Goal: Task Accomplishment & Management: Use online tool/utility

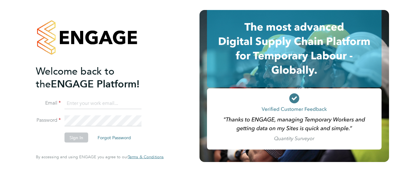
type input "[PERSON_NAME][EMAIL_ADDRESS][PERSON_NAME][DOMAIN_NAME]"
click at [76, 137] on button "Sign In" at bounding box center [77, 138] width 24 height 10
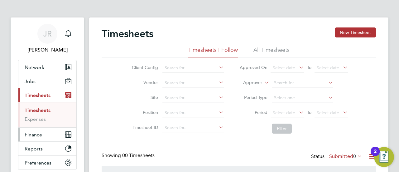
click at [36, 136] on span "Finance" at bounding box center [33, 135] width 17 height 6
click at [34, 136] on span "Finance" at bounding box center [33, 135] width 17 height 6
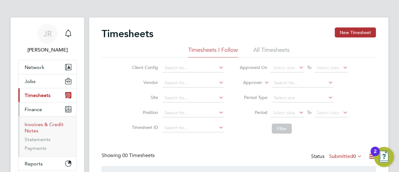
click at [50, 124] on link "Invoices & Credit Notes" at bounding box center [44, 127] width 39 height 12
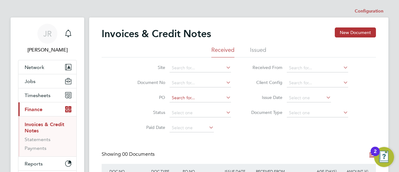
click at [187, 97] on input at bounding box center [200, 98] width 61 height 9
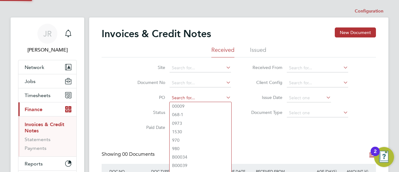
paste input "MZ066"
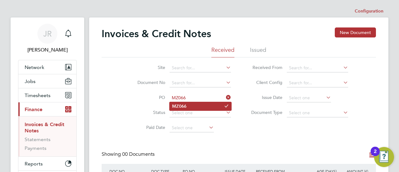
type input "MZ066"
click at [192, 105] on li "MZ066" at bounding box center [201, 106] width 62 height 8
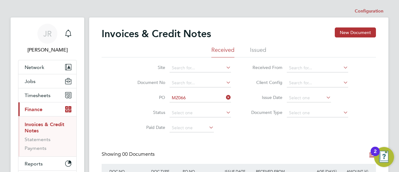
click at [260, 50] on li "Issued" at bounding box center [258, 51] width 16 height 11
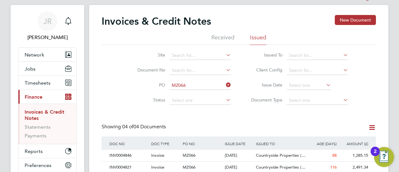
scroll to position [66, 0]
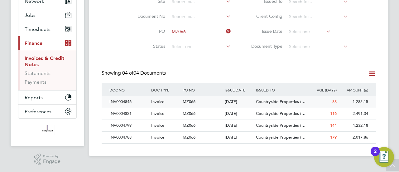
click at [282, 104] on span "Countryside Properties (…" at bounding box center [281, 101] width 50 height 5
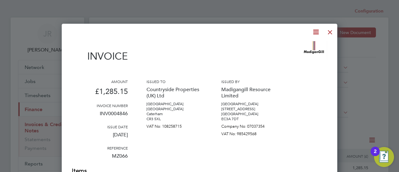
click at [331, 32] on div at bounding box center [330, 30] width 11 height 11
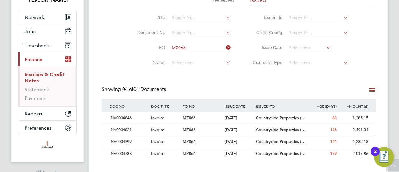
scroll to position [62, 0]
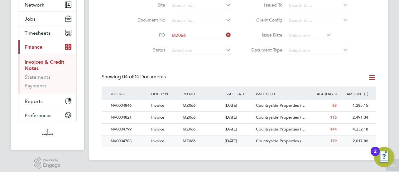
click at [129, 141] on div "INV0004788" at bounding box center [129, 141] width 42 height 12
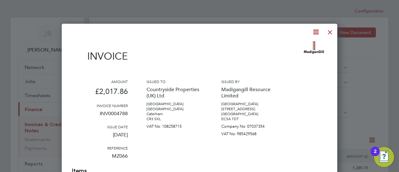
click at [333, 30] on div at bounding box center [330, 30] width 11 height 11
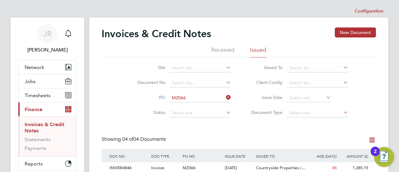
click at [275, 31] on div "Invoices & Credit Notes New Document" at bounding box center [239, 36] width 275 height 19
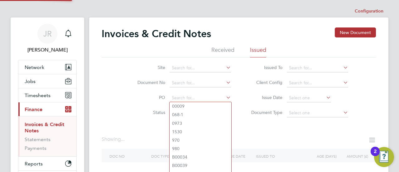
drag, startPoint x: 188, startPoint y: 97, endPoint x: 169, endPoint y: 95, distance: 18.6
click at [169, 95] on li "PO" at bounding box center [180, 98] width 117 height 15
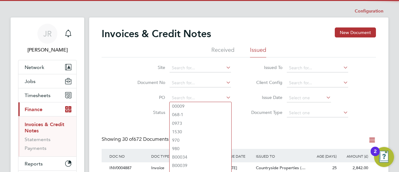
paste input "MZ539"
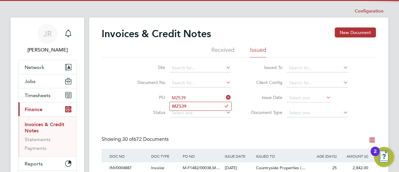
type input "MZ539"
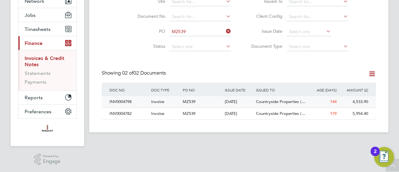
click at [126, 101] on div "INV0004798" at bounding box center [129, 102] width 42 height 12
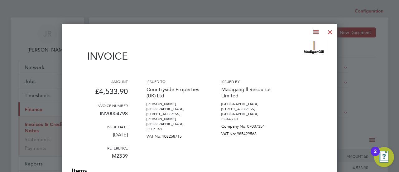
click at [332, 31] on div at bounding box center [330, 30] width 11 height 11
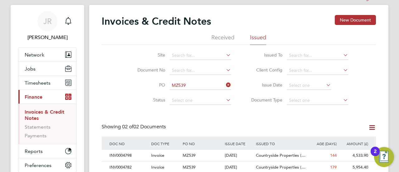
scroll to position [66, 0]
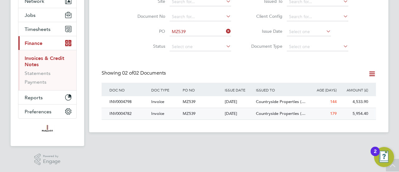
click at [127, 113] on div "INV0004782" at bounding box center [129, 114] width 42 height 12
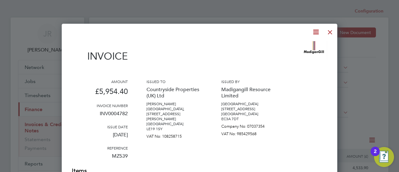
click at [330, 32] on div at bounding box center [330, 30] width 11 height 11
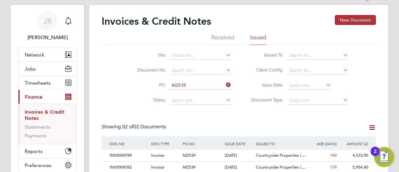
scroll to position [25, 0]
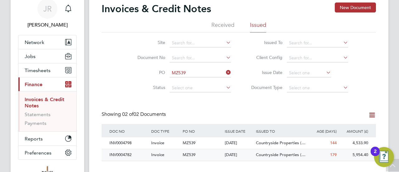
click at [125, 156] on div "INV0004782" at bounding box center [129, 155] width 42 height 12
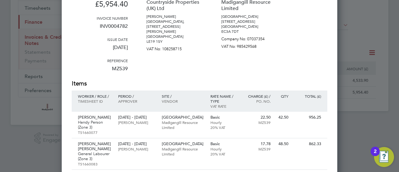
scroll to position [100, 0]
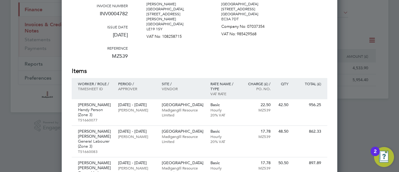
click at [290, 48] on div "Amount £5,954.40 Invoice number INV0004782 Issue date [DATE] Reference MZ539 Is…" at bounding box center [200, 23] width 256 height 88
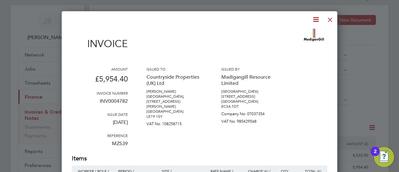
scroll to position [0, 0]
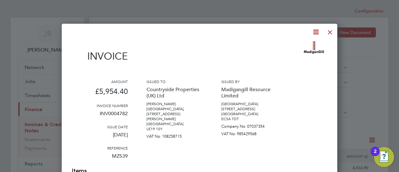
click at [330, 32] on div at bounding box center [330, 30] width 11 height 11
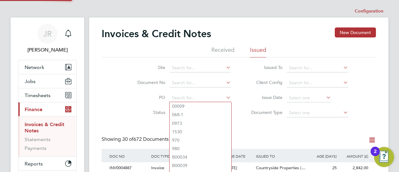
drag, startPoint x: 190, startPoint y: 96, endPoint x: 167, endPoint y: 93, distance: 23.2
click at [167, 93] on li "PO" at bounding box center [180, 98] width 117 height 15
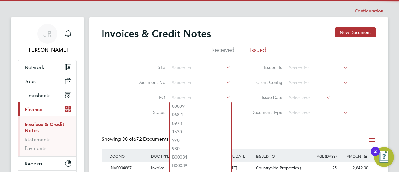
scroll to position [12, 42]
paste input "MZ048"
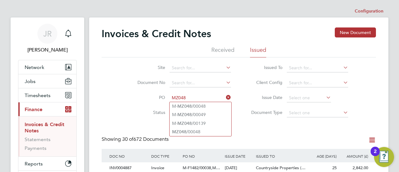
type input "M-MZ048/00048"
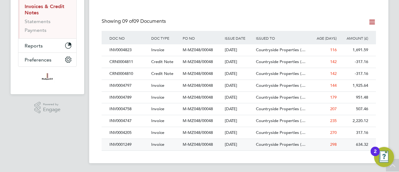
click at [128, 143] on div "INV0001249" at bounding box center [129, 145] width 42 height 12
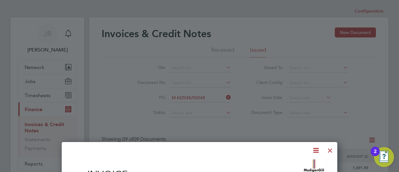
click at [330, 151] on div at bounding box center [330, 148] width 11 height 11
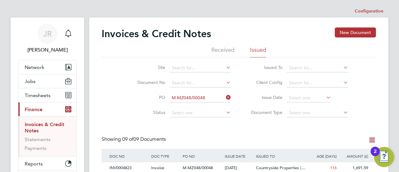
click at [225, 96] on icon at bounding box center [225, 97] width 0 height 9
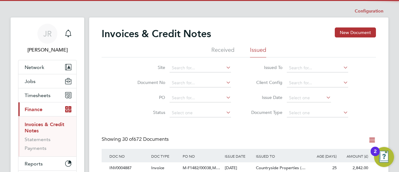
scroll to position [12, 42]
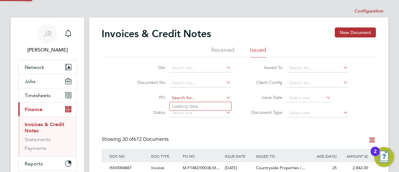
click at [201, 99] on input at bounding box center [200, 98] width 61 height 9
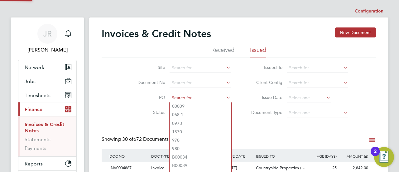
paste input "MZ537"
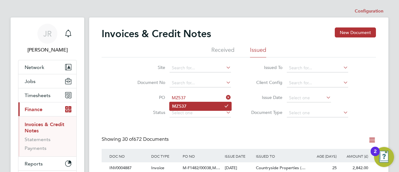
type input "MZ537"
click at [191, 105] on li "MZ537" at bounding box center [201, 106] width 62 height 8
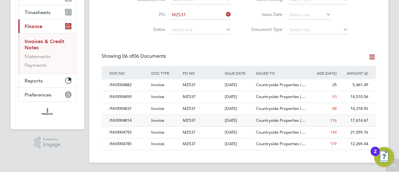
click at [130, 120] on div "INV0004814" at bounding box center [129, 121] width 42 height 12
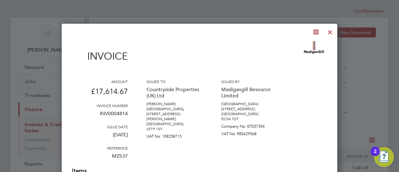
click at [330, 33] on div at bounding box center [330, 30] width 11 height 11
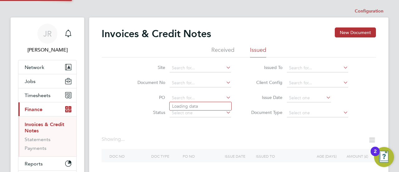
drag, startPoint x: 192, startPoint y: 95, endPoint x: 164, endPoint y: 96, distance: 27.5
click at [164, 96] on li "PO" at bounding box center [180, 98] width 117 height 15
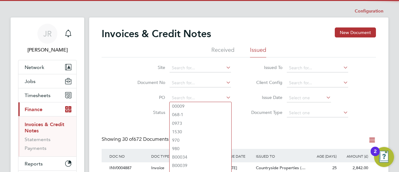
scroll to position [12, 42]
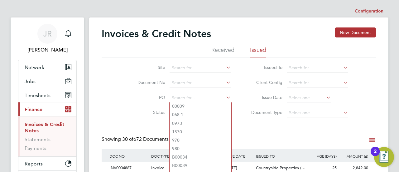
paste input "MZ068"
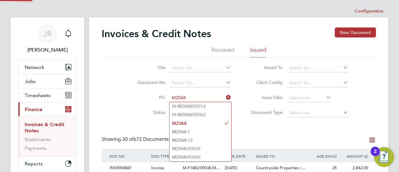
type input "M-MZ068/00014"
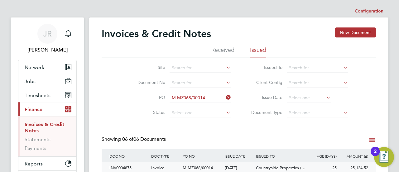
click at [252, 167] on div "[DATE]" at bounding box center [239, 168] width 32 height 12
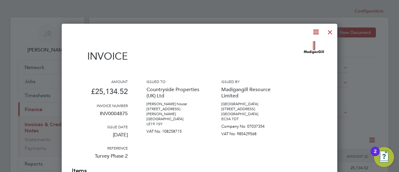
click at [330, 32] on div at bounding box center [330, 30] width 11 height 11
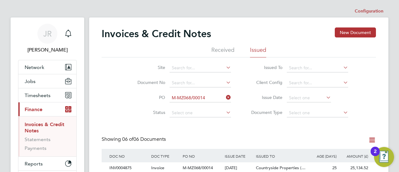
click at [225, 97] on icon at bounding box center [225, 97] width 0 height 9
click at [210, 81] on input at bounding box center [200, 83] width 61 height 9
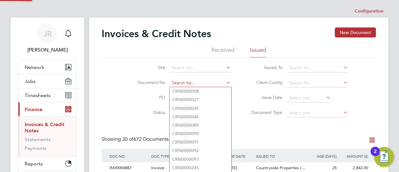
paste input "INV0004860"
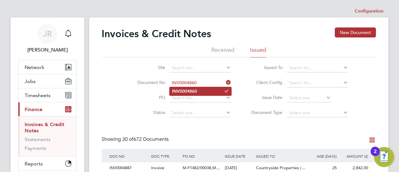
type input "INV0004860"
click at [196, 90] on b "INV0004860" at bounding box center [184, 91] width 25 height 5
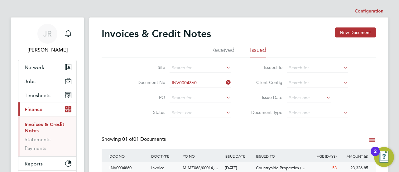
click at [127, 166] on div "INV0004860" at bounding box center [129, 168] width 42 height 12
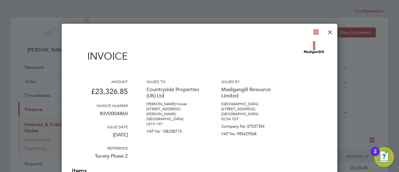
click at [331, 35] on div at bounding box center [330, 30] width 11 height 11
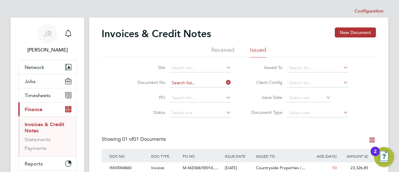
click at [202, 83] on input at bounding box center [200, 83] width 61 height 9
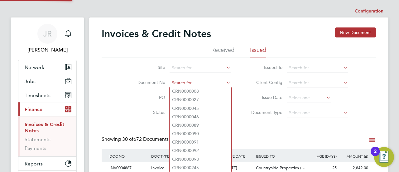
paste input "INV0004868"
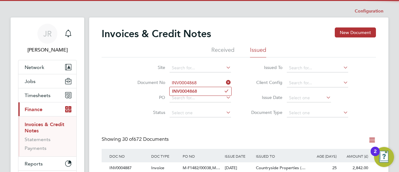
type input "INV0004868"
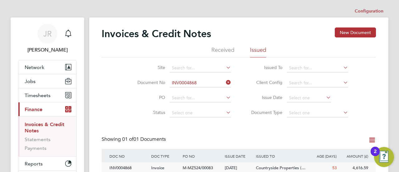
click at [124, 167] on div "INV0004868" at bounding box center [129, 168] width 42 height 12
